Goal: Task Accomplishment & Management: Use online tool/utility

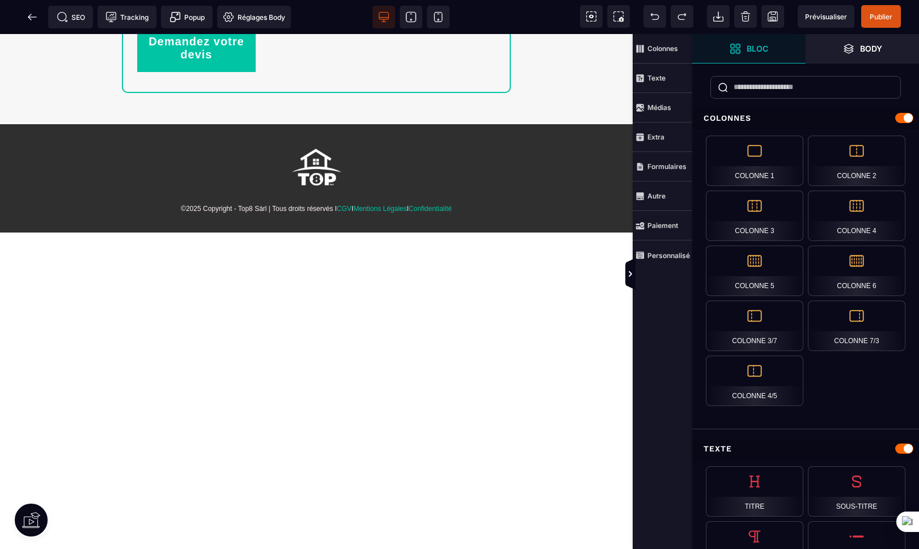
scroll to position [4992, 0]
click at [30, 19] on icon at bounding box center [29, 17] width 3 height 6
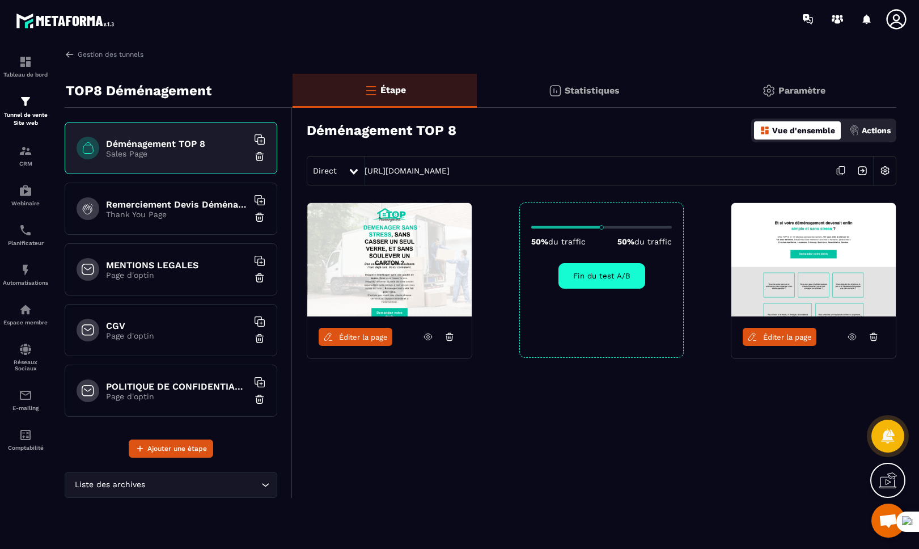
click at [197, 204] on h6 "Remerciement Devis Déménagement Top 8" at bounding box center [177, 204] width 142 height 11
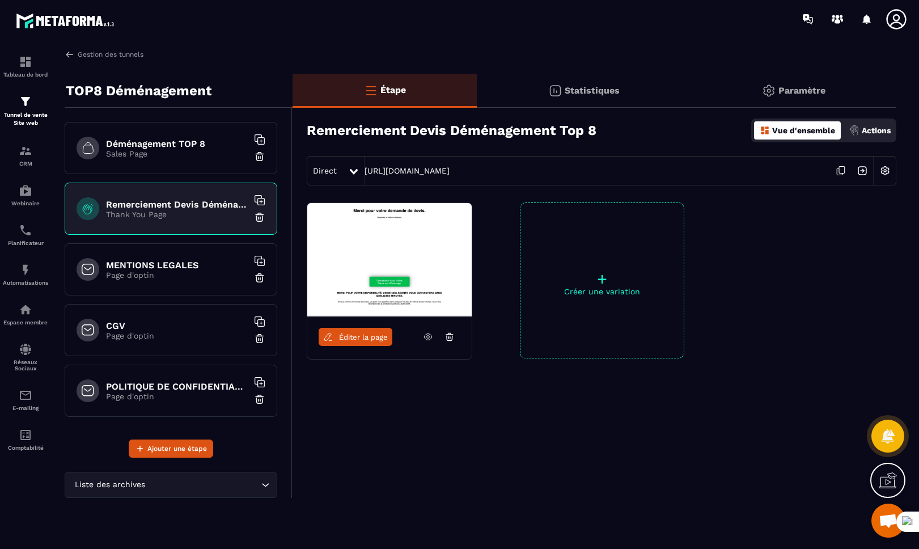
click at [358, 338] on span "Éditer la page" at bounding box center [363, 337] width 49 height 9
